Goal: Transaction & Acquisition: Purchase product/service

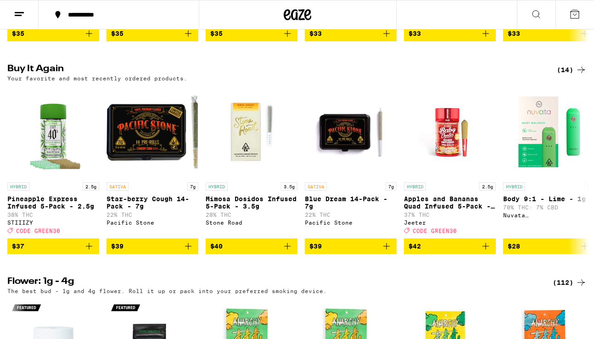
scroll to position [915, 0]
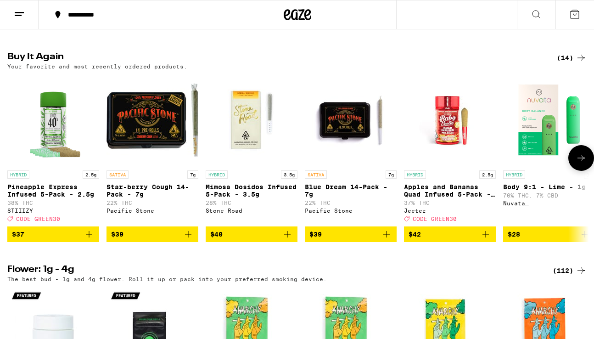
click at [289, 240] on icon "Add to bag" at bounding box center [287, 234] width 11 height 11
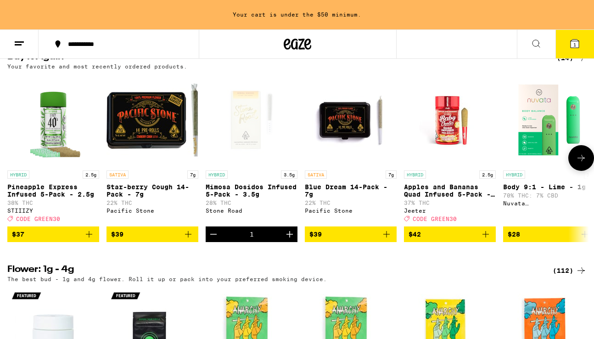
click at [190, 240] on icon "Add to bag" at bounding box center [188, 234] width 11 height 11
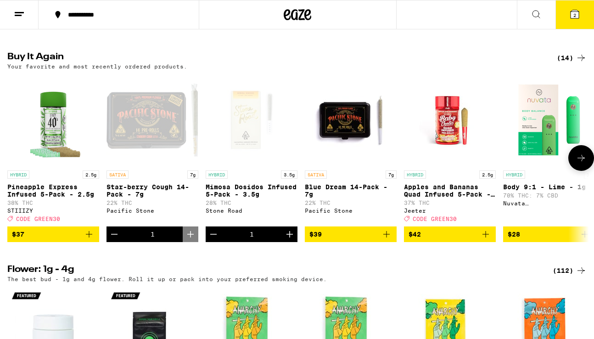
scroll to position [0, 0]
click at [89, 240] on icon "Add to bag" at bounding box center [88, 234] width 11 height 11
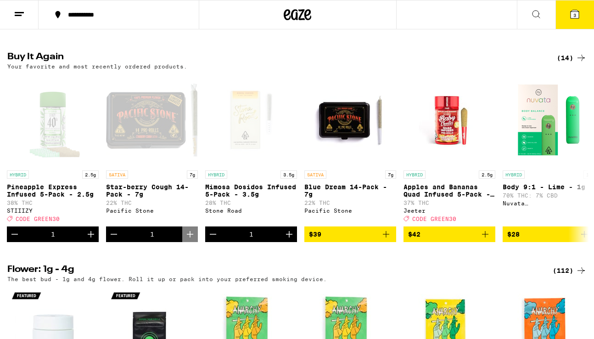
click at [571, 15] on icon at bounding box center [574, 14] width 8 height 8
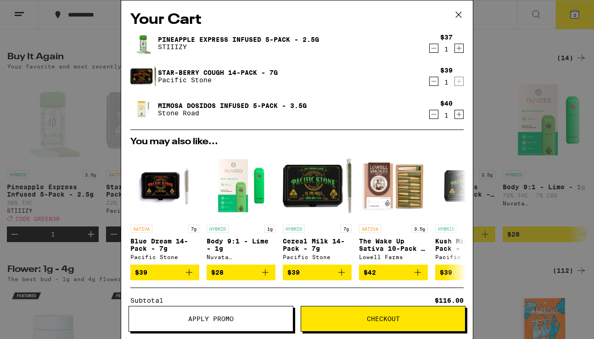
click at [365, 318] on span "Checkout" at bounding box center [383, 318] width 164 height 6
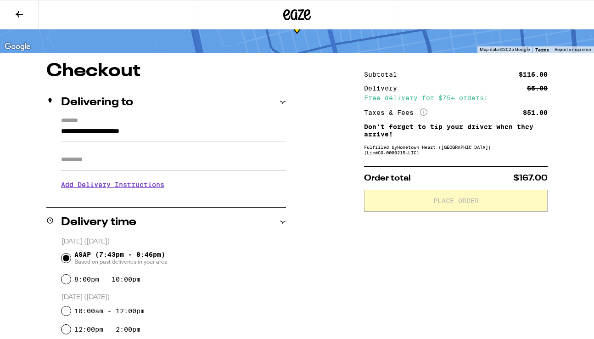
scroll to position [54, 0]
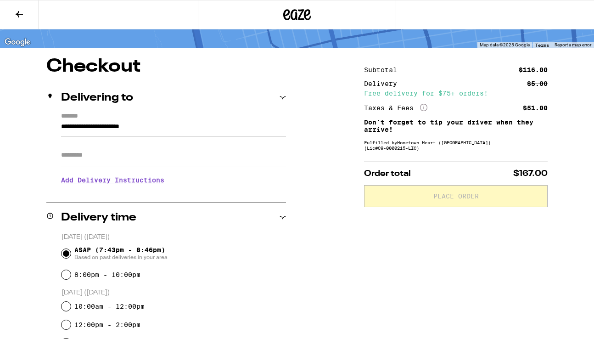
click at [170, 163] on input "Apt/Suite" at bounding box center [173, 155] width 225 height 22
type input "**********"
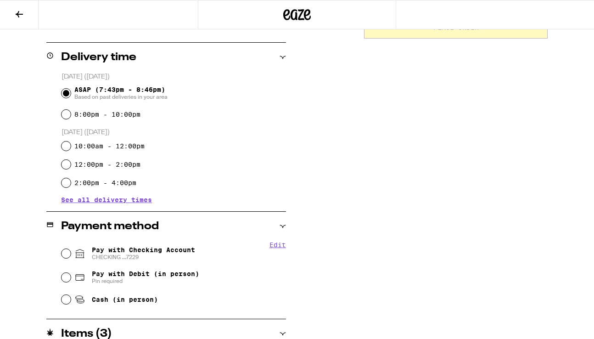
scroll to position [248, 0]
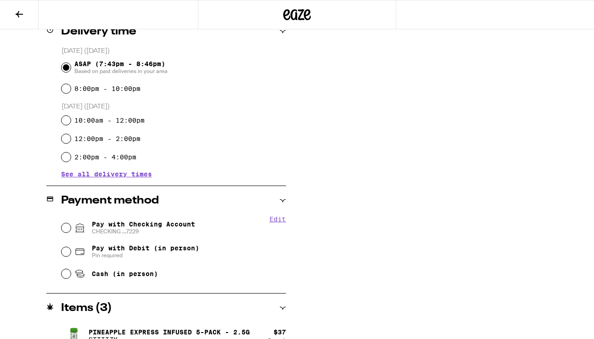
click at [177, 226] on span "Pay with Checking Account CHECKING ...7229" at bounding box center [143, 227] width 103 height 15
click at [71, 226] on input "Pay with Checking Account CHECKING ...7229" at bounding box center [65, 227] width 9 height 9
radio input "true"
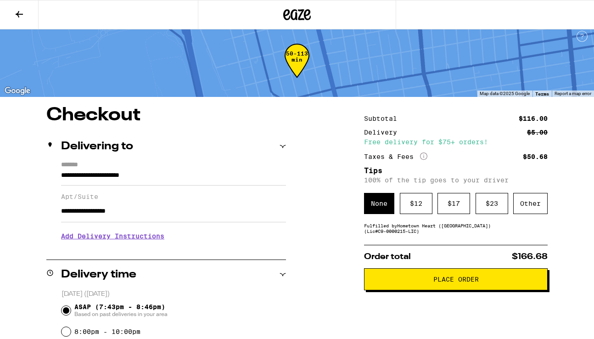
scroll to position [0, 0]
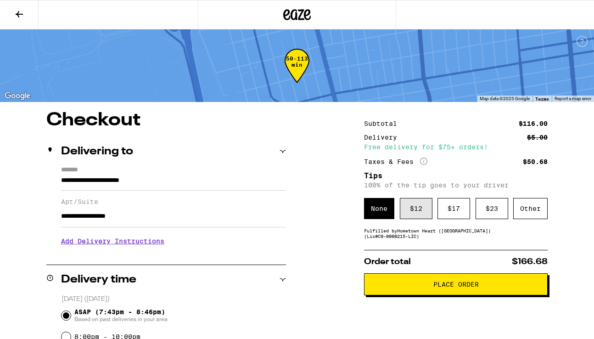
click at [430, 213] on div "$ 12" at bounding box center [416, 208] width 33 height 21
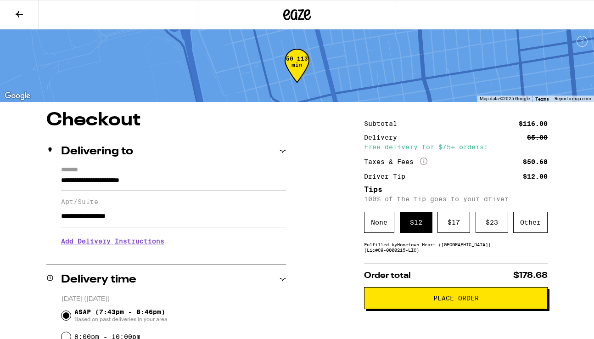
click at [460, 309] on button "Place Order" at bounding box center [456, 298] width 184 height 22
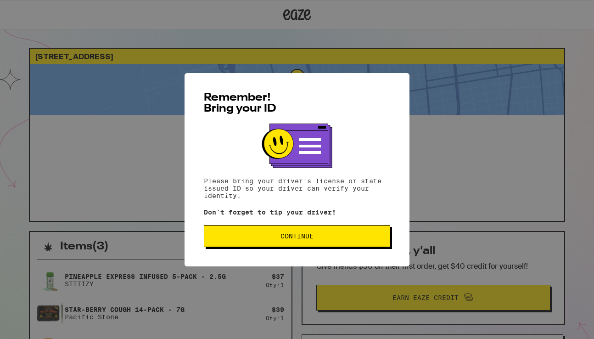
click at [286, 239] on span "Continue" at bounding box center [296, 236] width 33 height 6
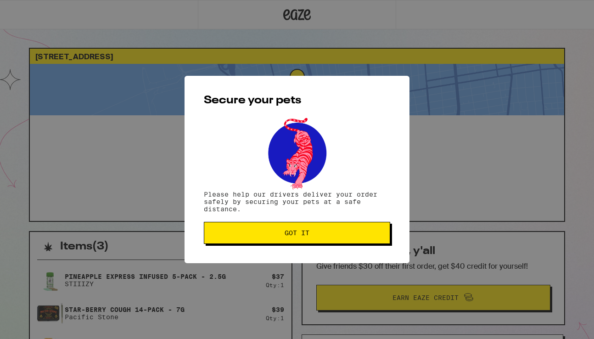
click at [286, 241] on button "Got it" at bounding box center [297, 233] width 186 height 22
